Goal: Task Accomplishment & Management: Manage account settings

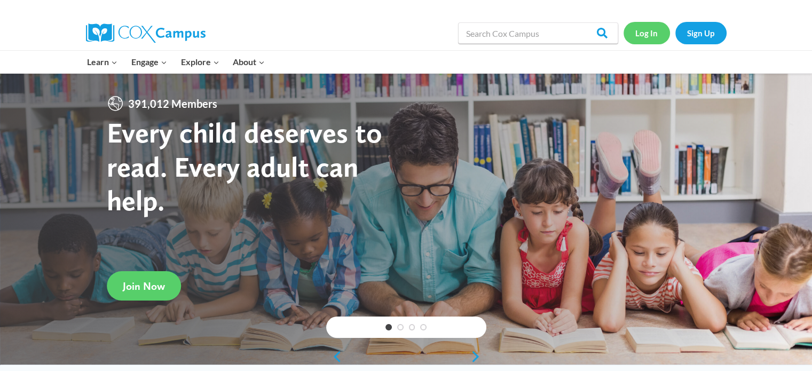
click at [643, 30] on link "Log In" at bounding box center [647, 33] width 46 height 22
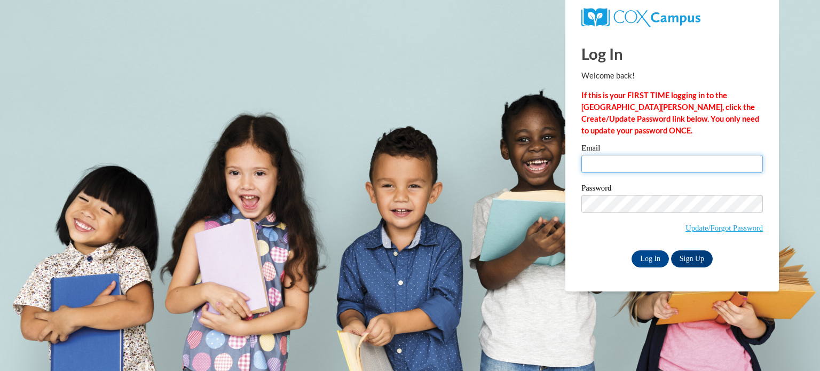
click at [628, 161] on input "Email" at bounding box center [673, 164] width 182 height 18
type input "crystals@northsideumc.org"
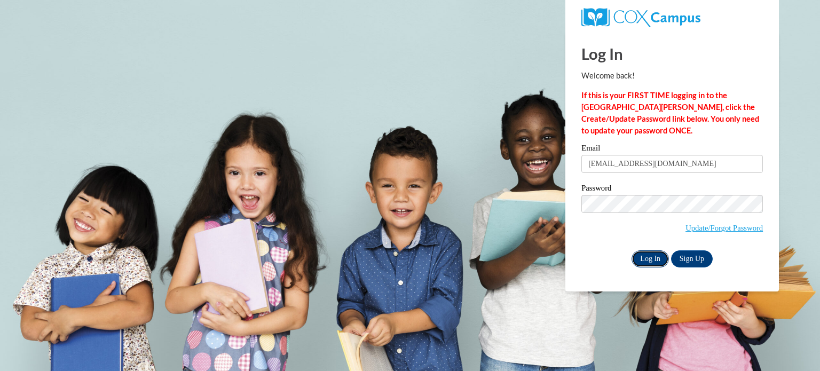
click at [655, 260] on input "Log In" at bounding box center [650, 258] width 37 height 17
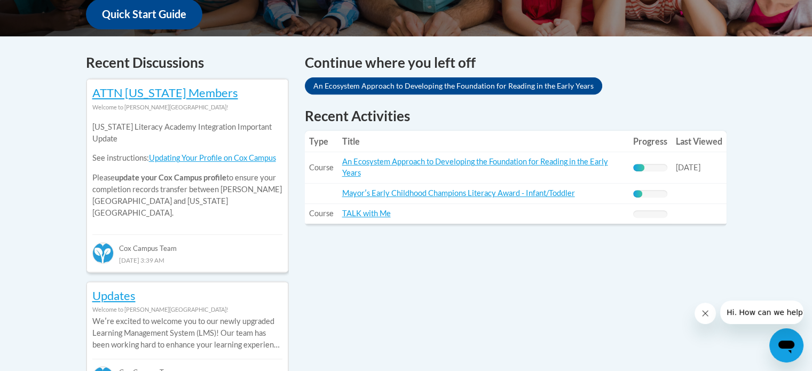
scroll to position [427, 0]
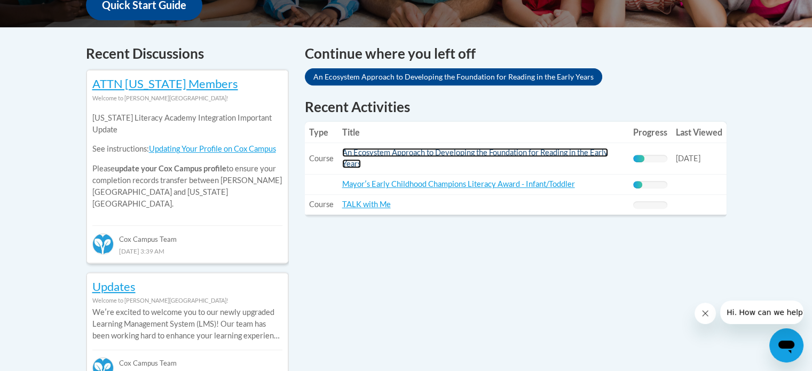
click at [455, 151] on link "An Ecosystem Approach to Developing the Foundation for Reading in the Early Yea…" at bounding box center [475, 158] width 266 height 20
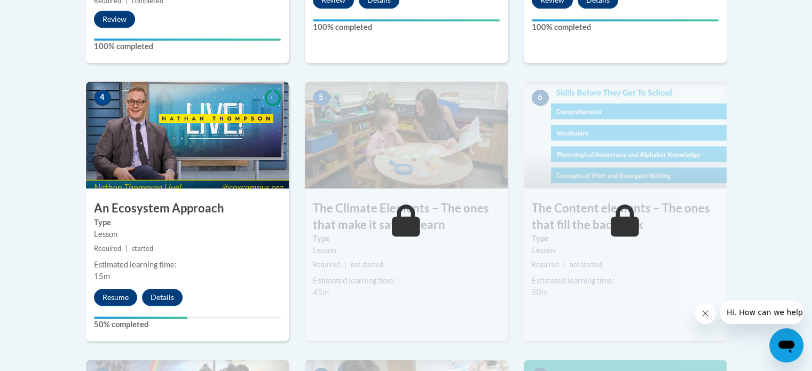
scroll to position [641, 0]
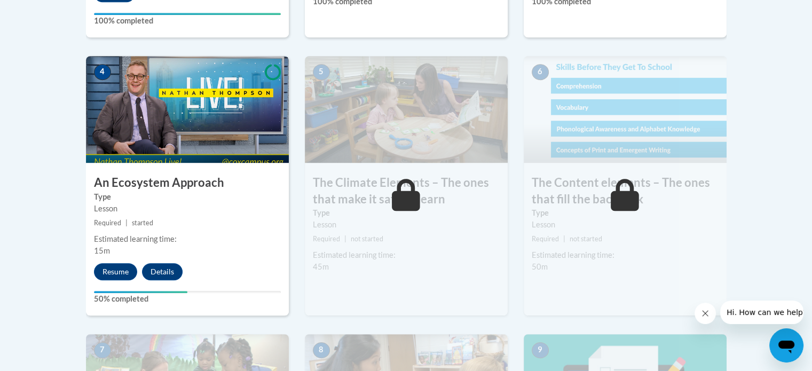
click at [706, 317] on icon "Close message from company" at bounding box center [705, 313] width 9 height 9
click at [122, 271] on button "Resume" at bounding box center [115, 271] width 43 height 17
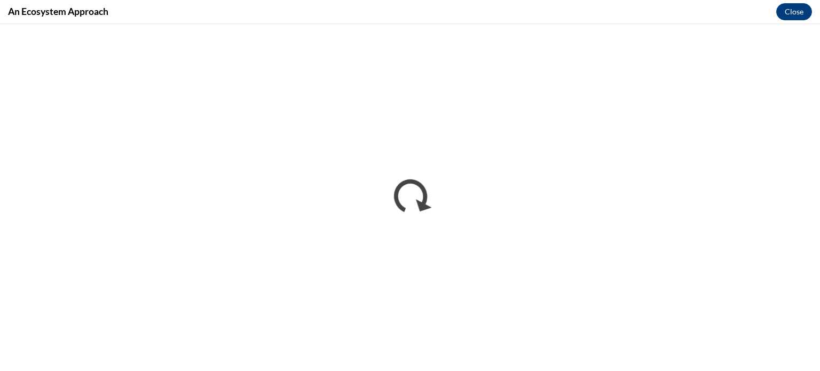
scroll to position [0, 0]
